Goal: Find specific page/section: Find specific page/section

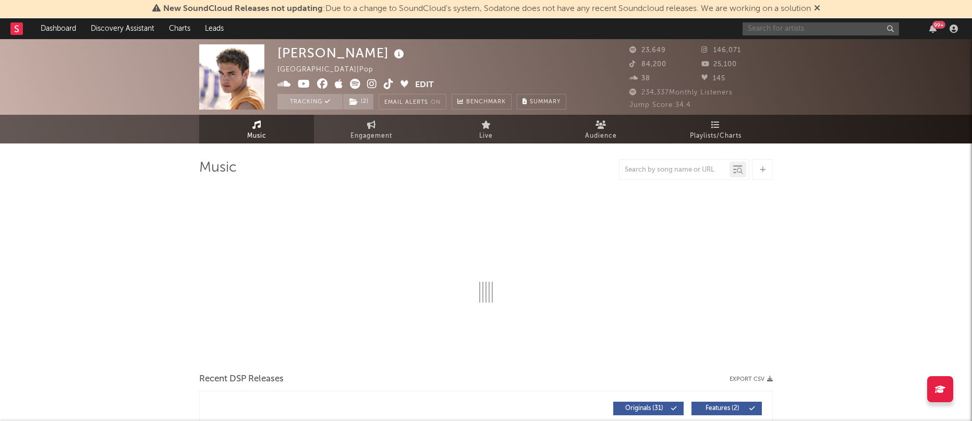
click at [846, 26] on input "text" at bounding box center [821, 28] width 157 height 13
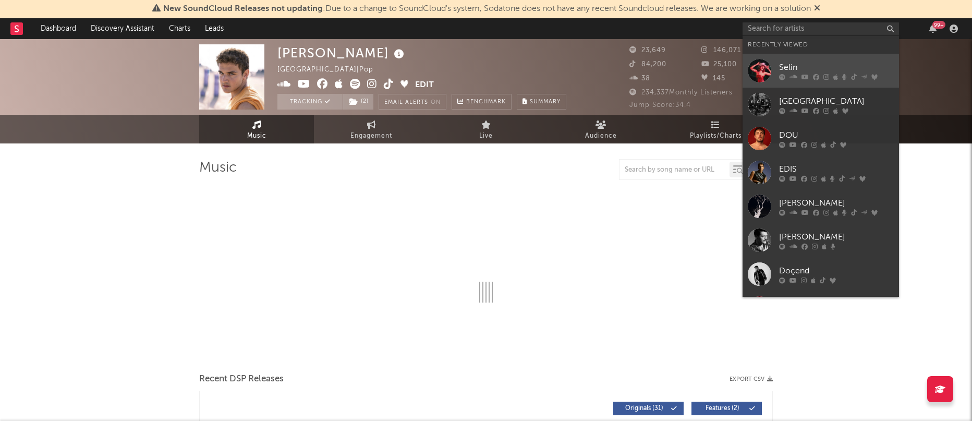
click at [853, 63] on div "Selin" at bounding box center [836, 67] width 115 height 13
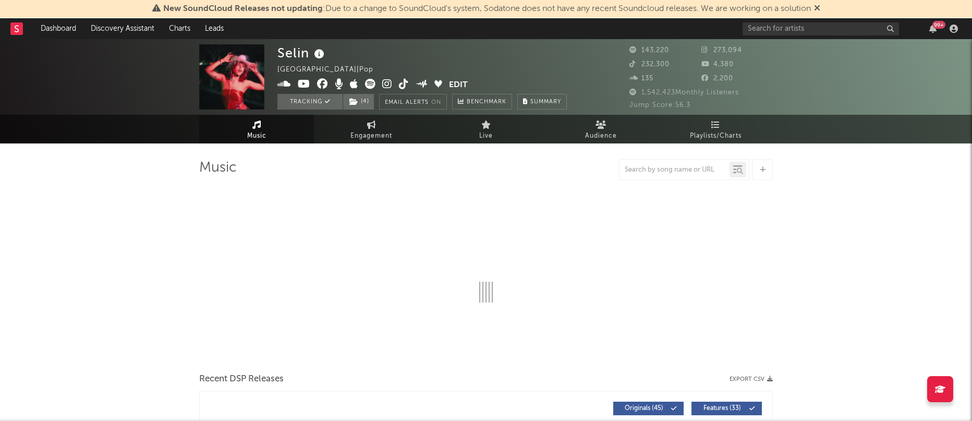
select select "6m"
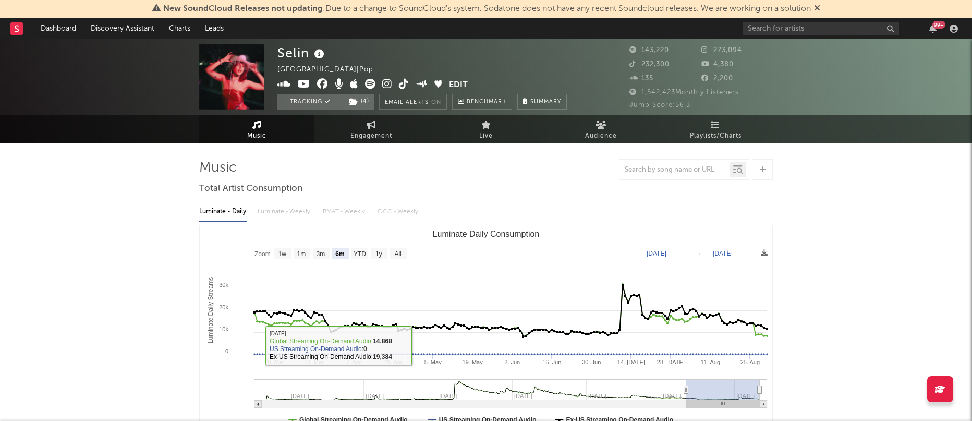
select select "6m"
